Goal: Information Seeking & Learning: Learn about a topic

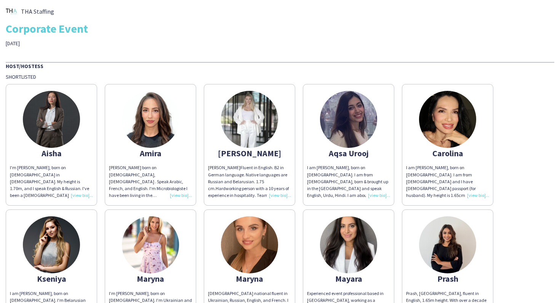
click at [47, 125] on img at bounding box center [51, 119] width 57 height 57
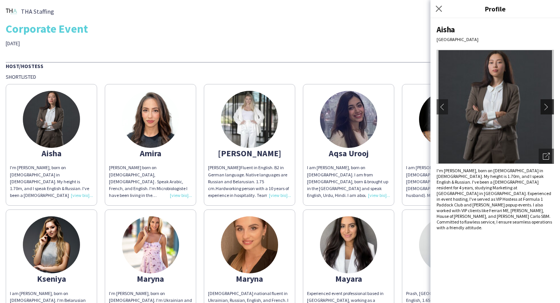
click at [549, 104] on app-icon "chevron-right" at bounding box center [548, 107] width 11 height 7
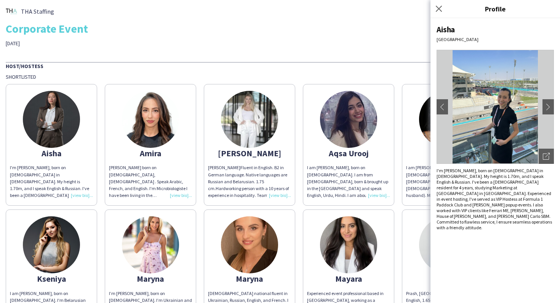
click at [148, 135] on img at bounding box center [150, 119] width 57 height 57
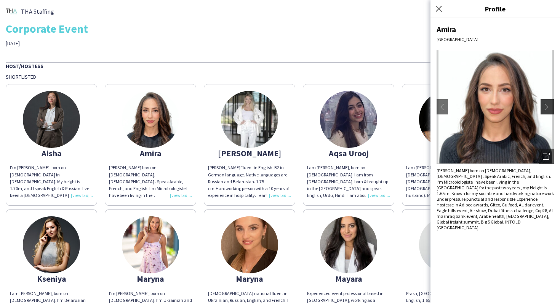
click at [547, 101] on button "chevron-right" at bounding box center [547, 106] width 15 height 15
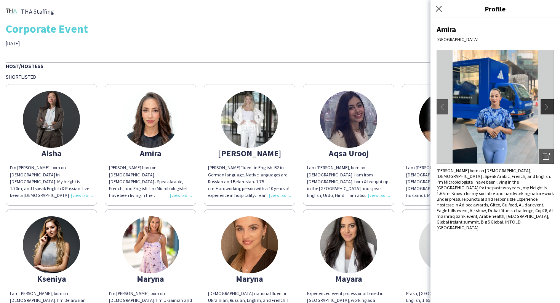
click at [546, 110] on button "chevron-right" at bounding box center [547, 106] width 15 height 15
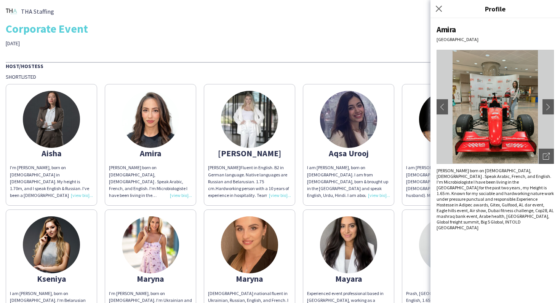
click at [276, 127] on img at bounding box center [249, 119] width 57 height 57
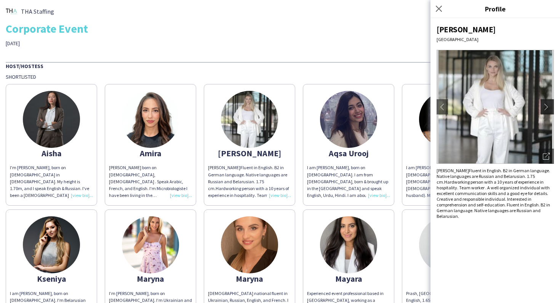
click at [546, 104] on app-icon "chevron-right" at bounding box center [548, 107] width 11 height 7
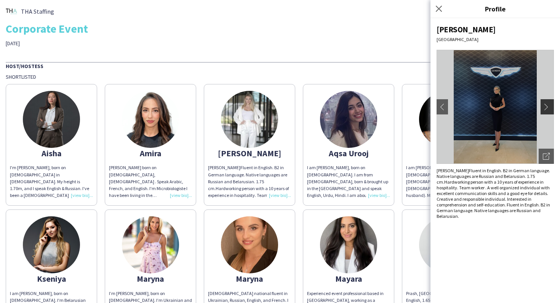
click at [546, 104] on app-icon "chevron-right" at bounding box center [548, 107] width 11 height 7
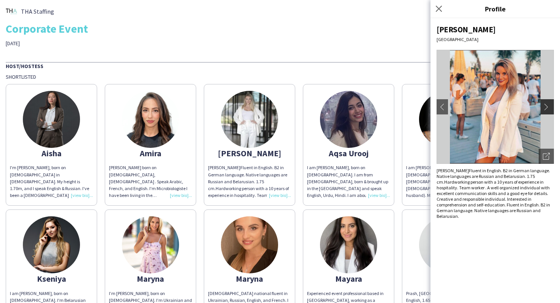
click at [546, 104] on app-icon "chevron-right" at bounding box center [548, 107] width 11 height 7
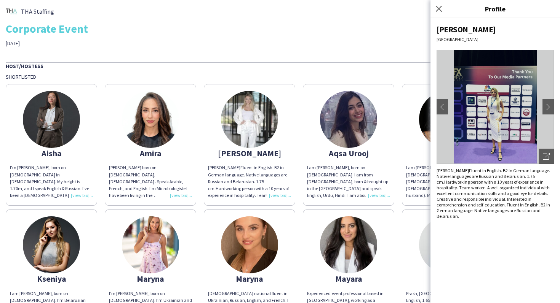
click at [370, 137] on img at bounding box center [348, 119] width 57 height 57
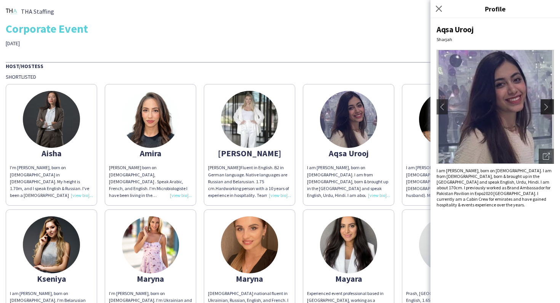
click at [545, 100] on button "chevron-right" at bounding box center [547, 106] width 15 height 15
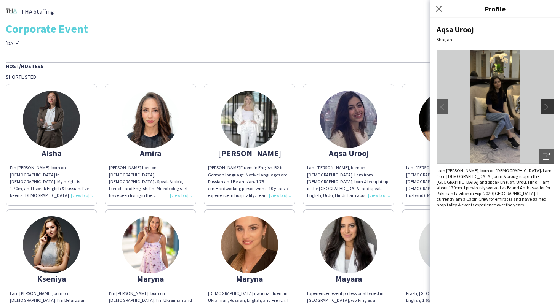
click at [544, 105] on app-icon "chevron-right" at bounding box center [548, 107] width 11 height 7
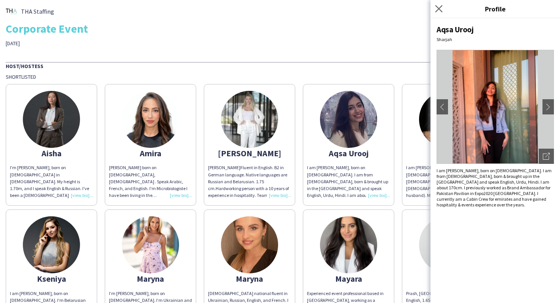
click at [442, 8] on app-icon "Close pop-in" at bounding box center [438, 8] width 11 height 11
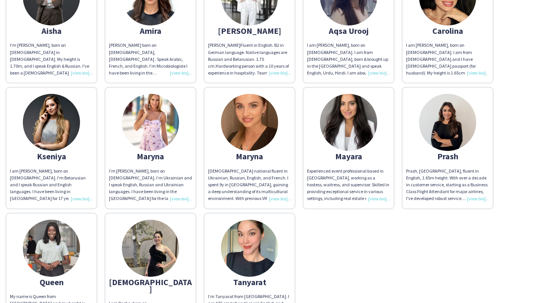
scroll to position [126, 0]
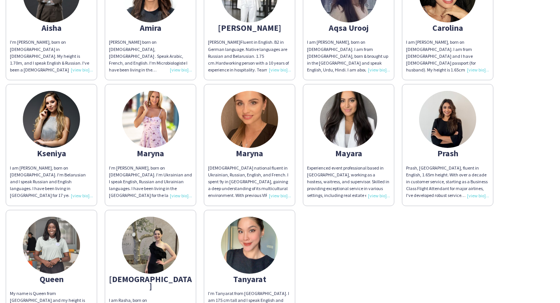
click at [61, 124] on img at bounding box center [51, 119] width 57 height 57
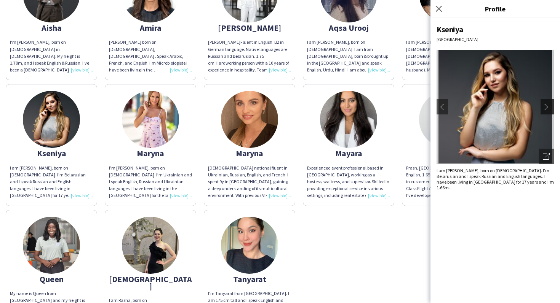
click at [545, 108] on app-icon "chevron-right" at bounding box center [548, 107] width 11 height 7
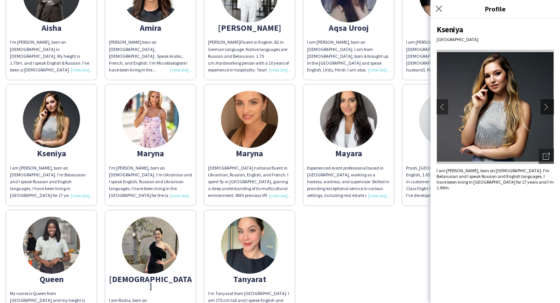
click at [545, 108] on app-icon "chevron-right" at bounding box center [548, 107] width 11 height 7
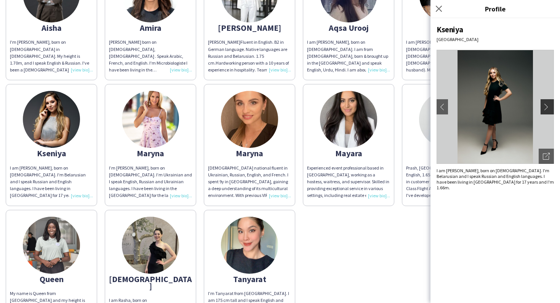
click at [545, 108] on app-icon "chevron-right" at bounding box center [548, 107] width 11 height 7
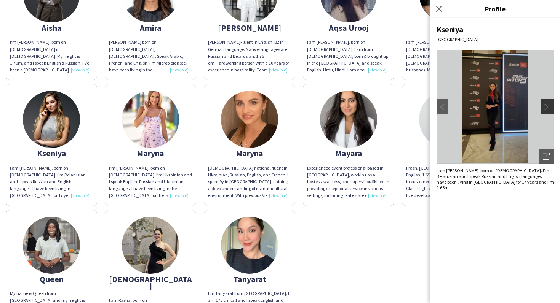
click at [545, 108] on app-icon "chevron-right" at bounding box center [548, 107] width 11 height 7
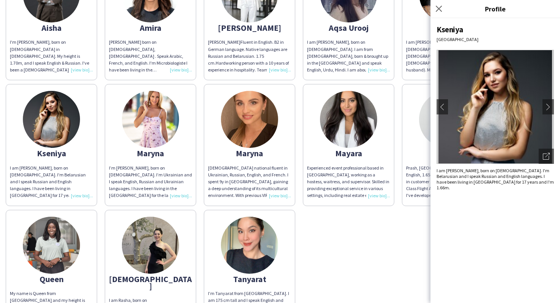
click at [164, 134] on img at bounding box center [150, 119] width 57 height 57
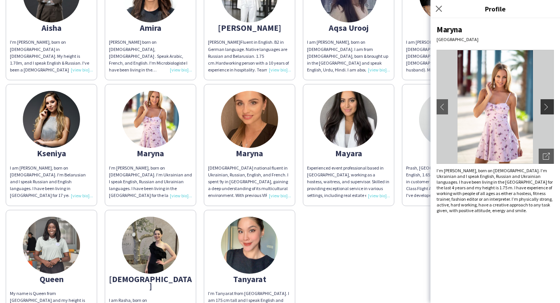
click at [548, 104] on app-icon "chevron-right" at bounding box center [548, 107] width 11 height 7
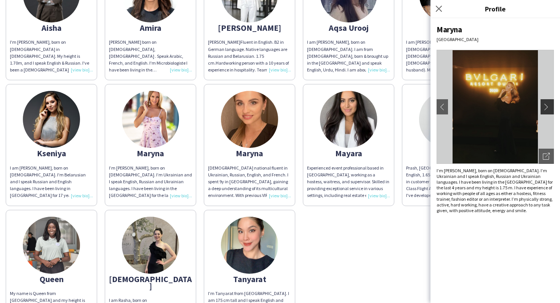
click at [548, 104] on app-icon "chevron-right" at bounding box center [548, 107] width 11 height 7
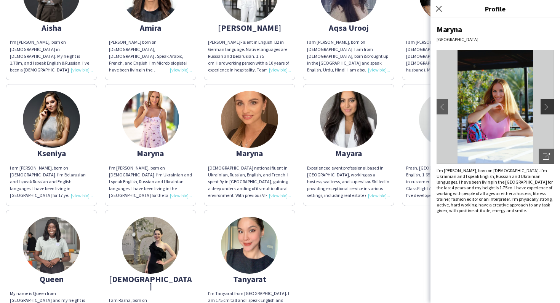
click at [548, 104] on app-icon "chevron-right" at bounding box center [548, 107] width 11 height 7
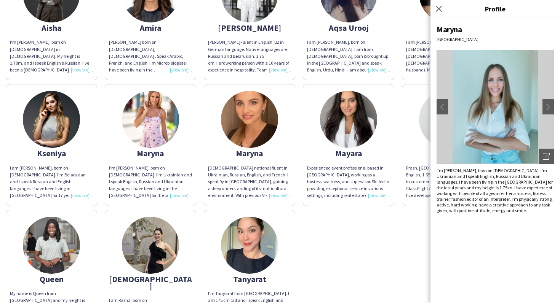
click at [330, 117] on img at bounding box center [348, 119] width 57 height 57
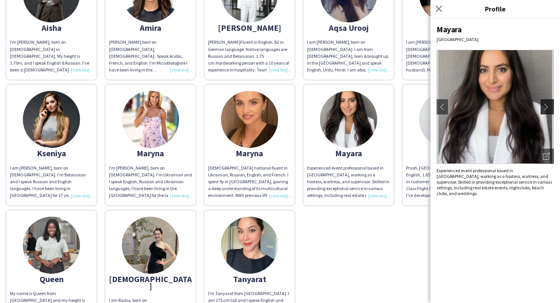
click at [549, 104] on app-icon "chevron-right" at bounding box center [548, 107] width 11 height 7
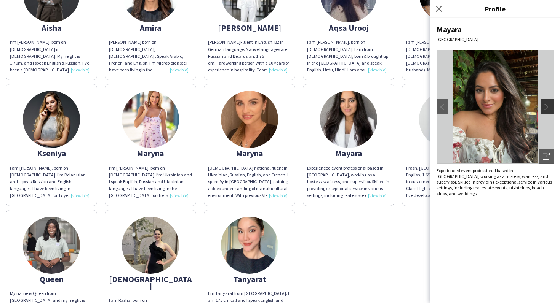
click at [549, 105] on app-icon "chevron-right" at bounding box center [548, 107] width 11 height 7
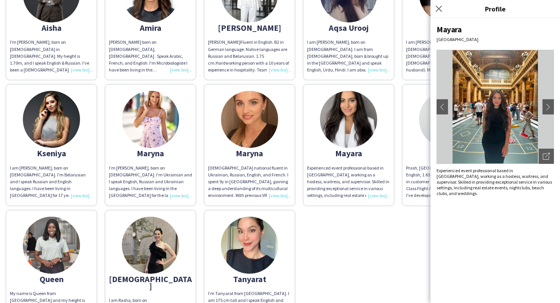
click at [420, 111] on img at bounding box center [447, 119] width 57 height 57
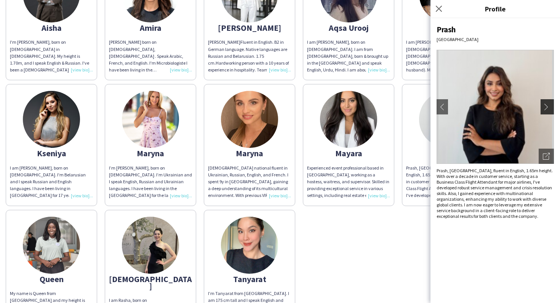
click at [547, 104] on app-icon "chevron-right" at bounding box center [548, 107] width 11 height 7
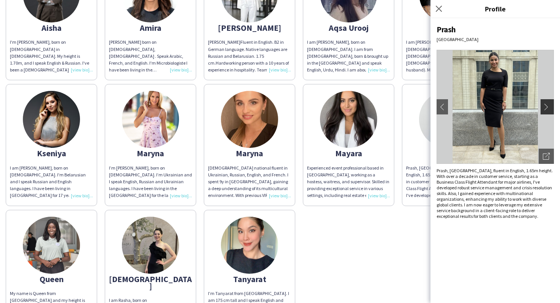
click at [547, 106] on app-icon "chevron-right" at bounding box center [548, 107] width 11 height 7
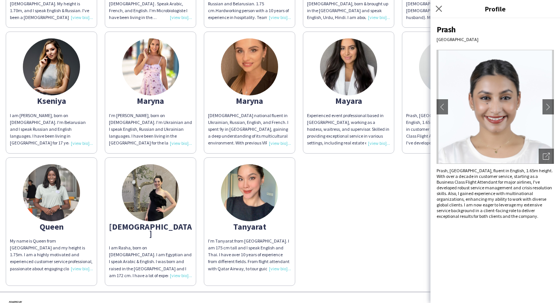
scroll to position [188, 0]
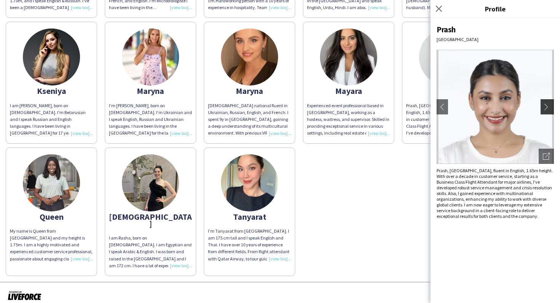
click at [543, 109] on app-icon "chevron-right" at bounding box center [548, 107] width 11 height 7
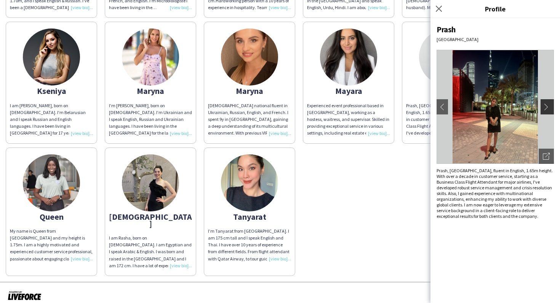
click at [543, 109] on app-icon "chevron-right" at bounding box center [548, 107] width 11 height 7
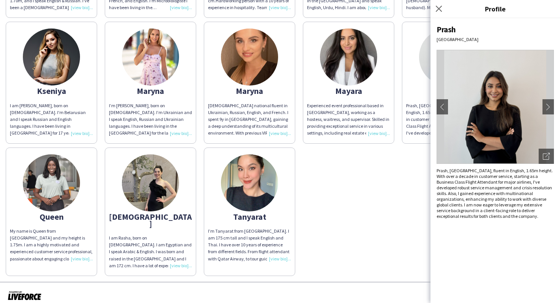
click at [241, 54] on img at bounding box center [249, 57] width 57 height 57
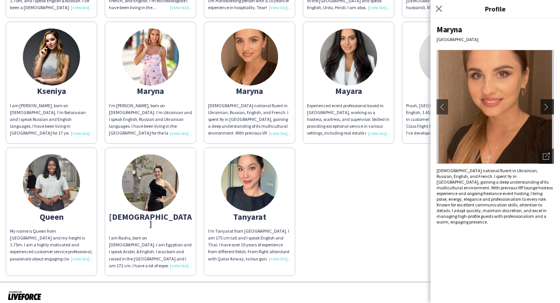
click at [544, 105] on app-icon "chevron-right" at bounding box center [548, 107] width 11 height 7
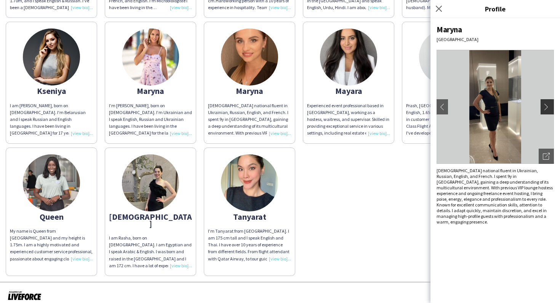
click at [544, 105] on app-icon "chevron-right" at bounding box center [548, 107] width 11 height 7
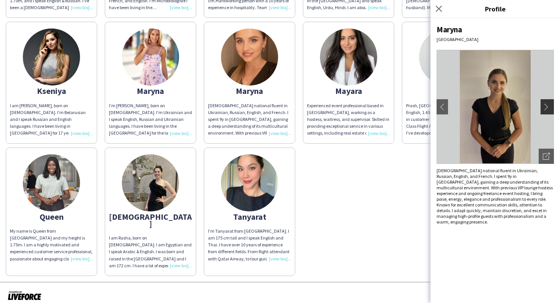
click at [544, 105] on app-icon "chevron-right" at bounding box center [548, 107] width 11 height 7
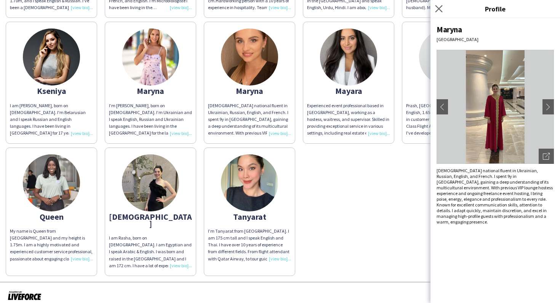
click at [440, 4] on app-icon "Close pop-in" at bounding box center [438, 8] width 11 height 11
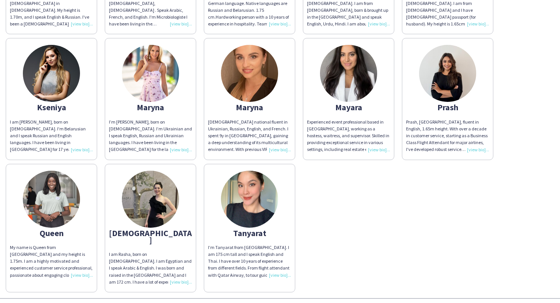
scroll to position [172, 0]
click at [153, 97] on img at bounding box center [150, 73] width 57 height 57
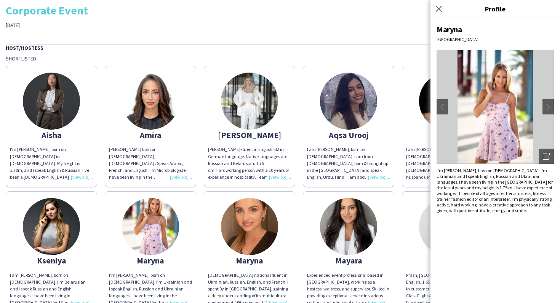
scroll to position [17, 0]
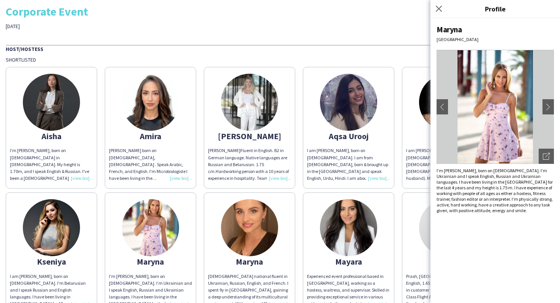
click at [350, 101] on img at bounding box center [348, 102] width 57 height 57
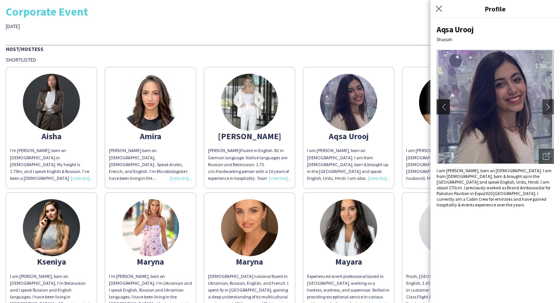
click at [442, 105] on app-icon "chevron-left" at bounding box center [442, 107] width 11 height 7
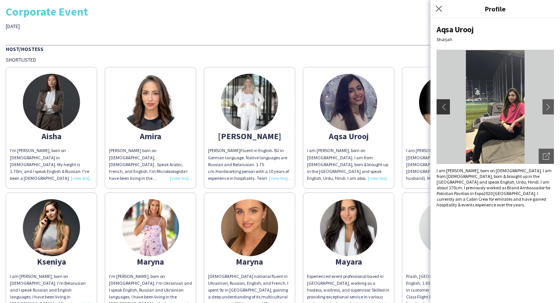
click at [442, 105] on app-icon "chevron-left" at bounding box center [442, 107] width 11 height 7
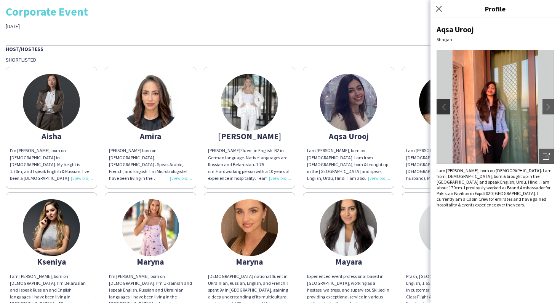
click at [442, 105] on app-icon "chevron-left" at bounding box center [442, 107] width 11 height 7
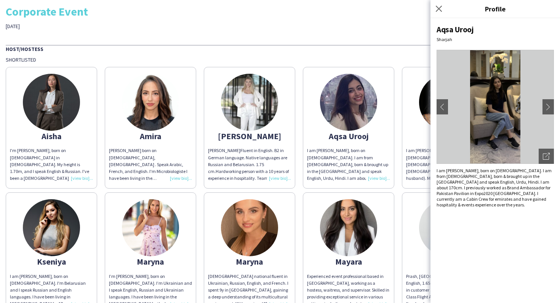
click at [260, 113] on img at bounding box center [249, 102] width 57 height 57
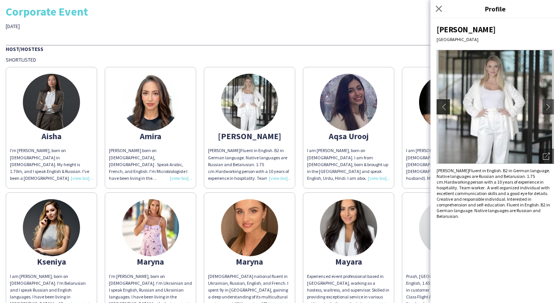
click at [441, 108] on app-icon "chevron-left" at bounding box center [442, 107] width 11 height 7
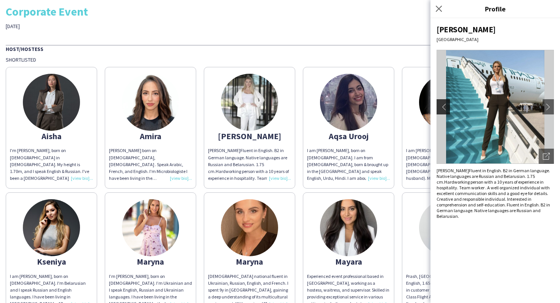
click at [441, 108] on app-icon "chevron-left" at bounding box center [442, 107] width 11 height 7
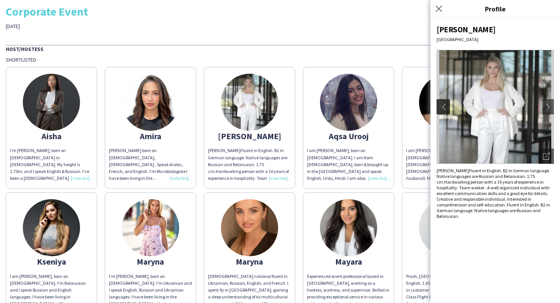
click at [441, 108] on app-icon "chevron-left" at bounding box center [442, 107] width 11 height 7
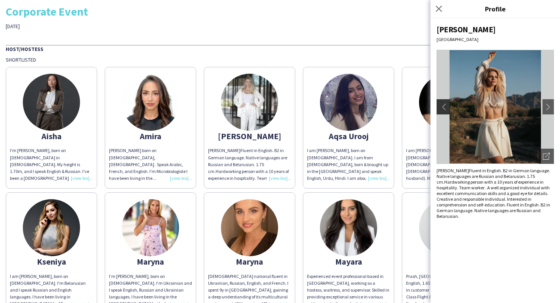
click at [441, 108] on app-icon "chevron-left" at bounding box center [442, 107] width 11 height 7
